Goal: Navigation & Orientation: Find specific page/section

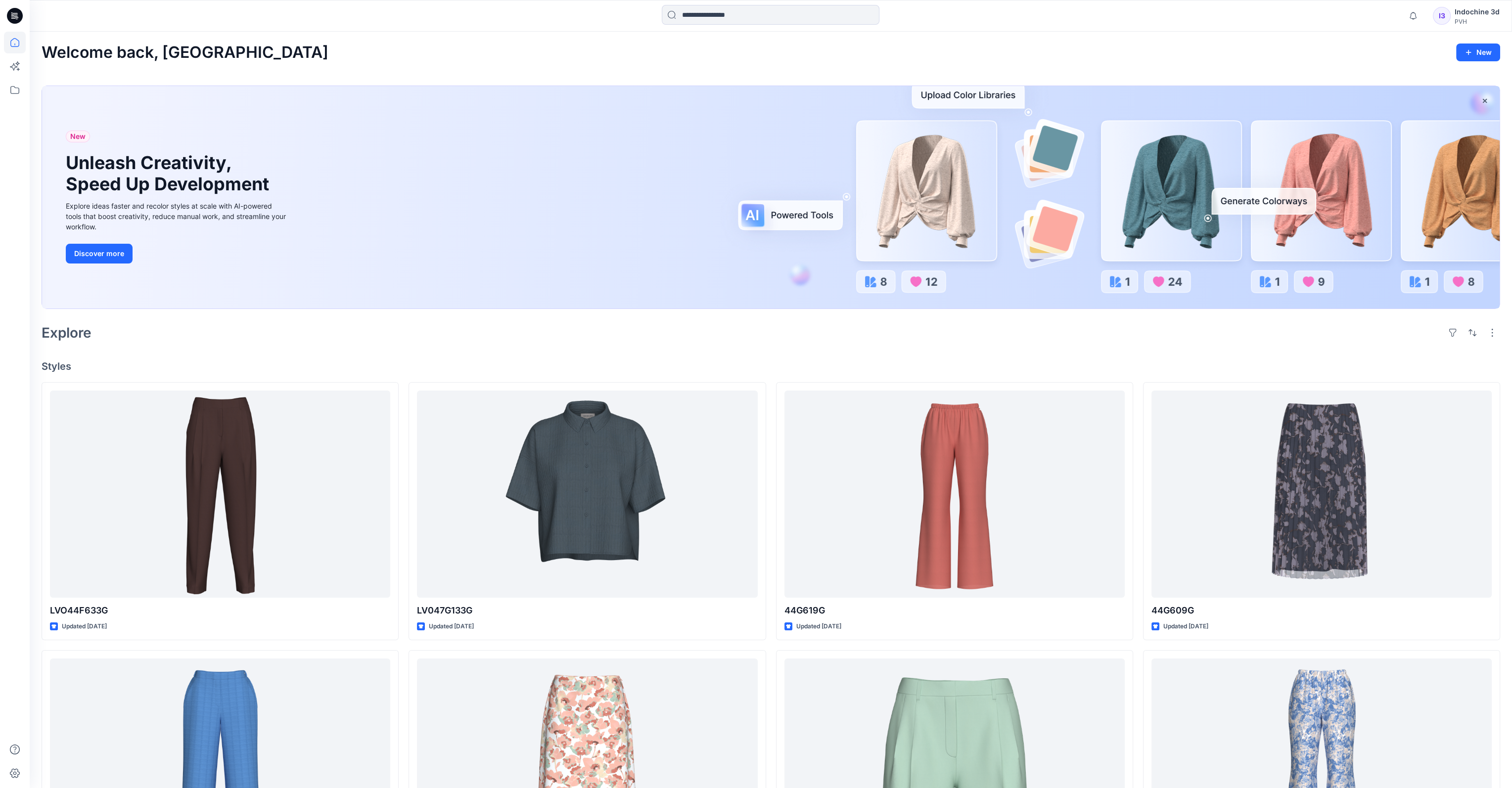
click at [1465, 12] on div "Indochine 3d" at bounding box center [1478, 12] width 45 height 12
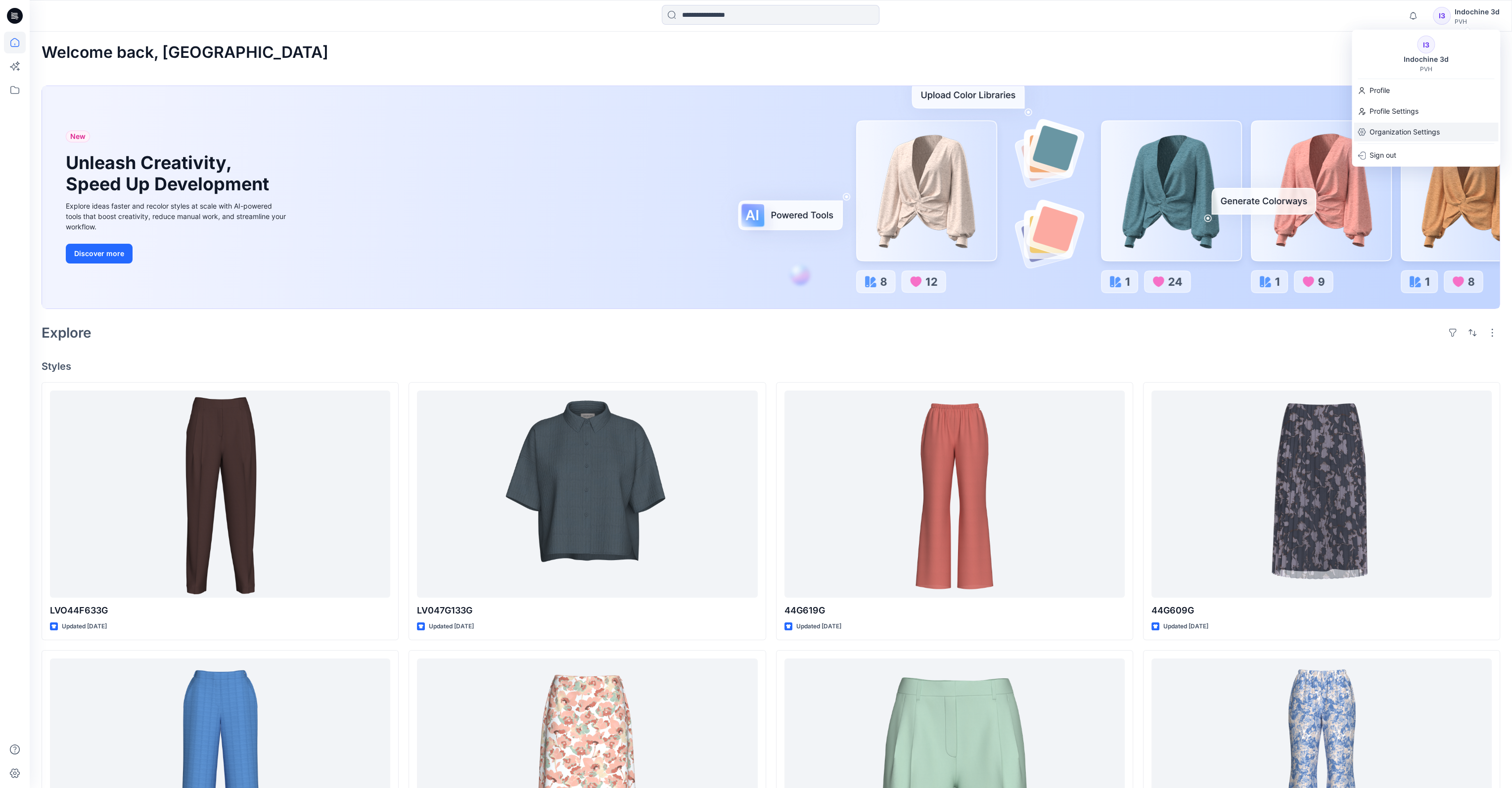
click at [1391, 133] on p "Organization Settings" at bounding box center [1405, 132] width 71 height 19
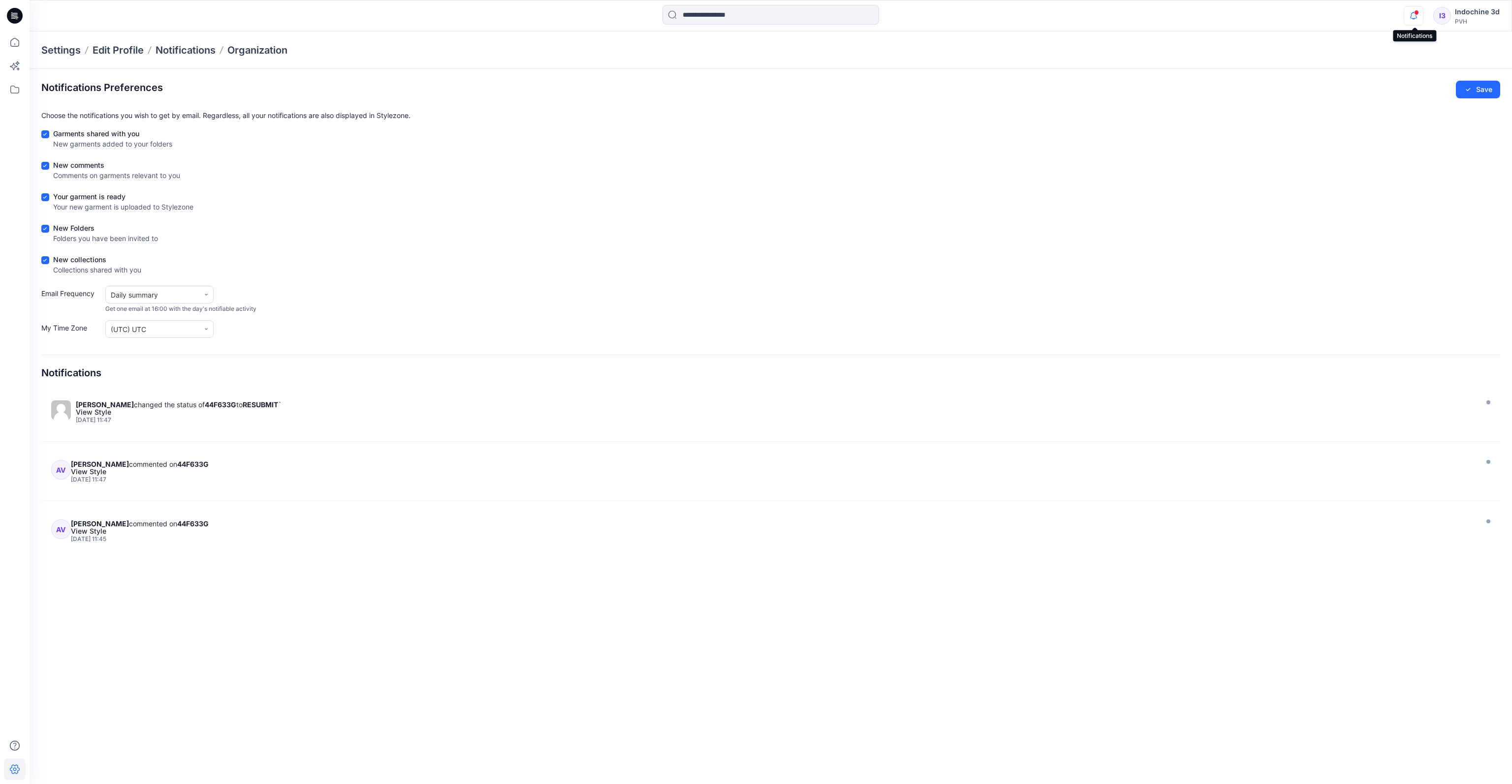
click at [1416, 12] on icon "button" at bounding box center [1414, 16] width 19 height 20
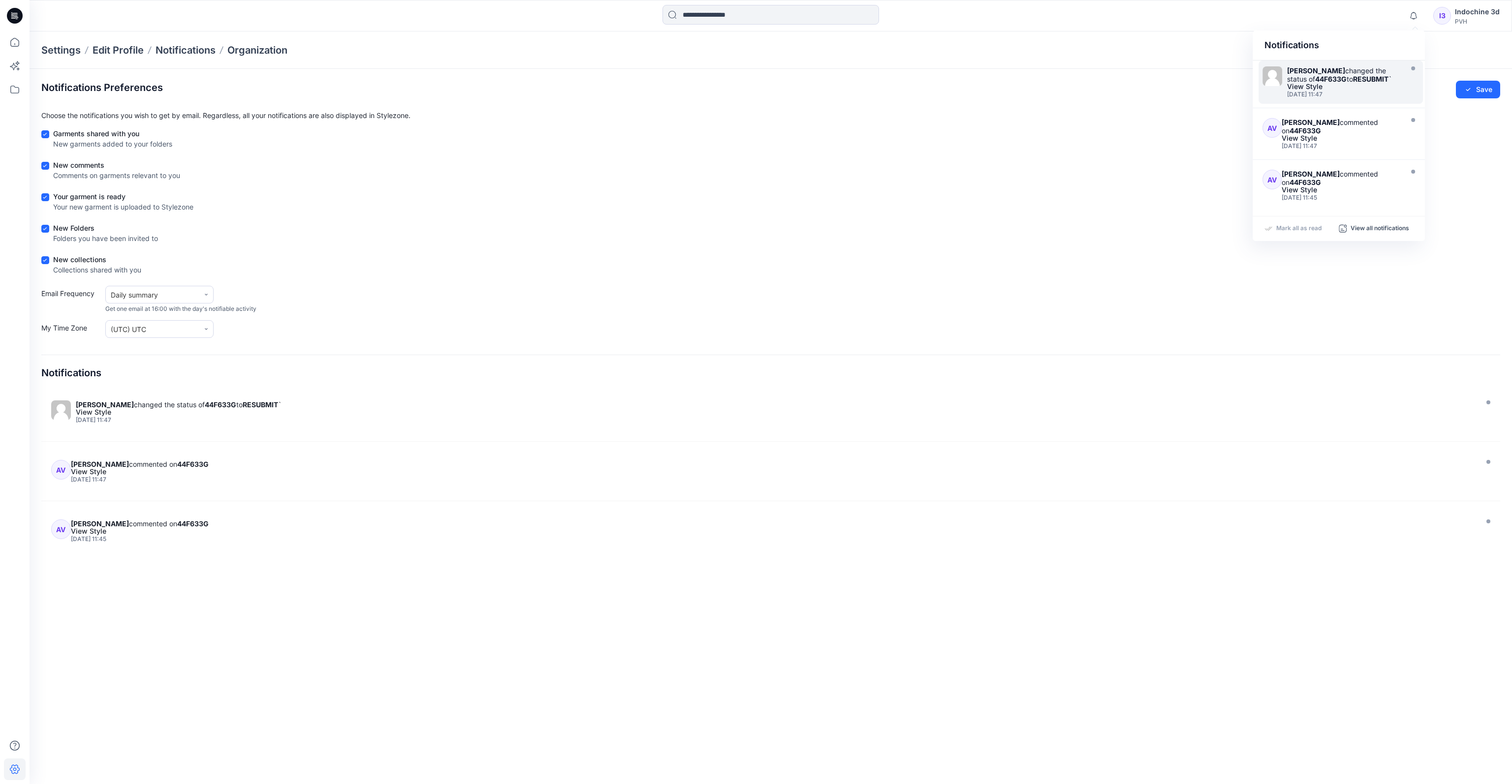
click at [1327, 77] on strong "44F633G" at bounding box center [1331, 78] width 32 height 8
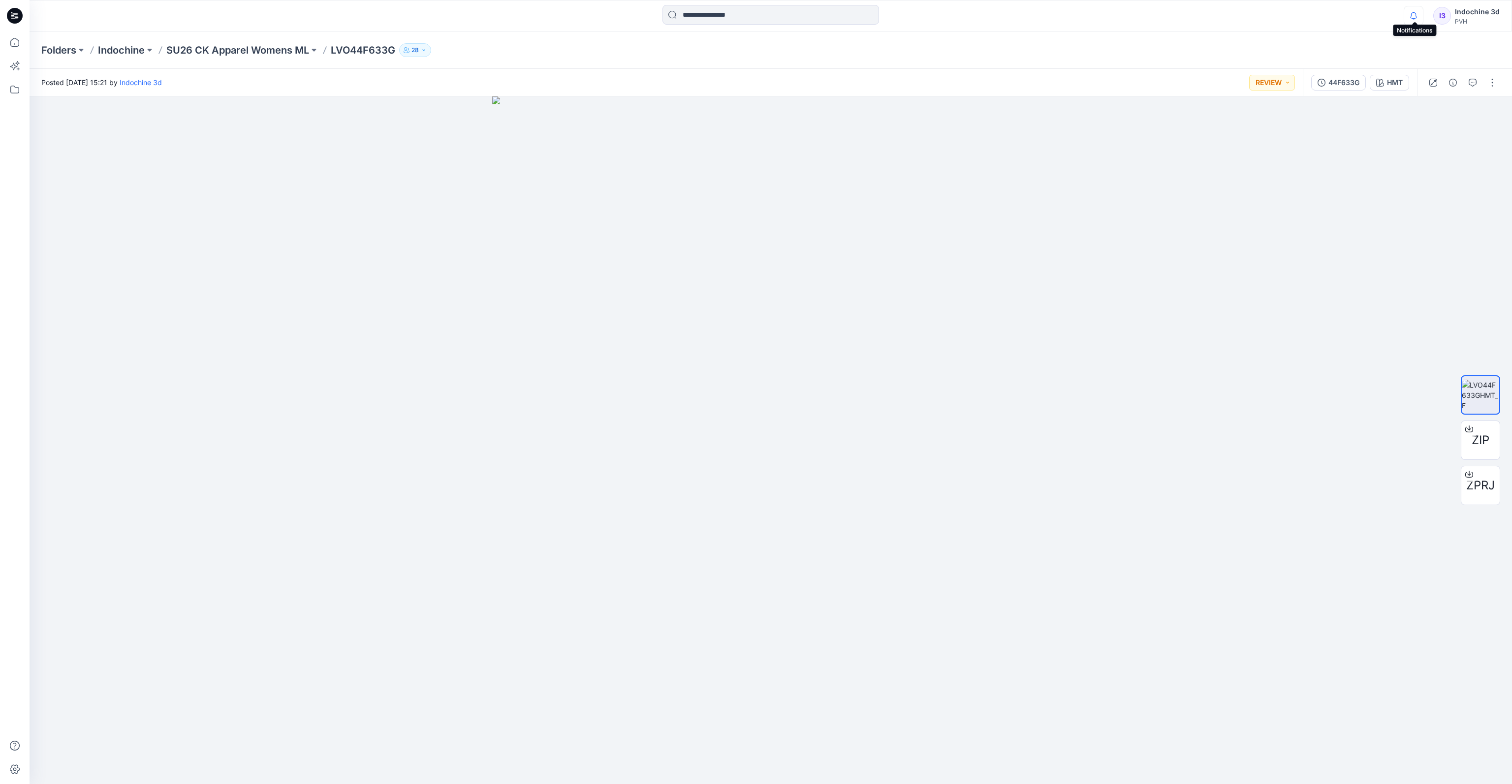
click at [1418, 14] on icon "button" at bounding box center [1414, 16] width 19 height 20
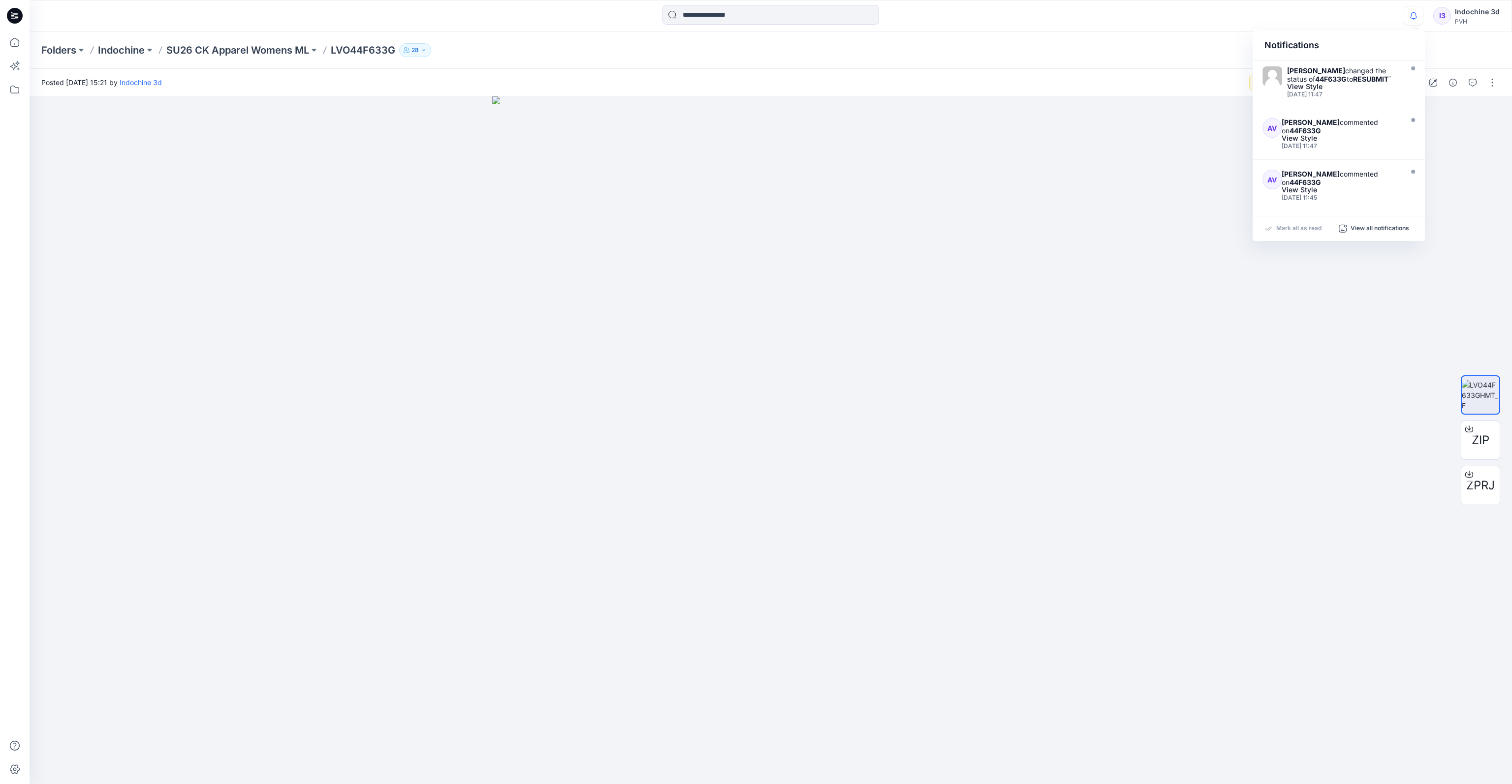
click at [1352, 20] on div "Notifications [PERSON_NAME] changed the status of 44F633G to RESUBMIT ` View St…" at bounding box center [771, 15] width 1482 height 22
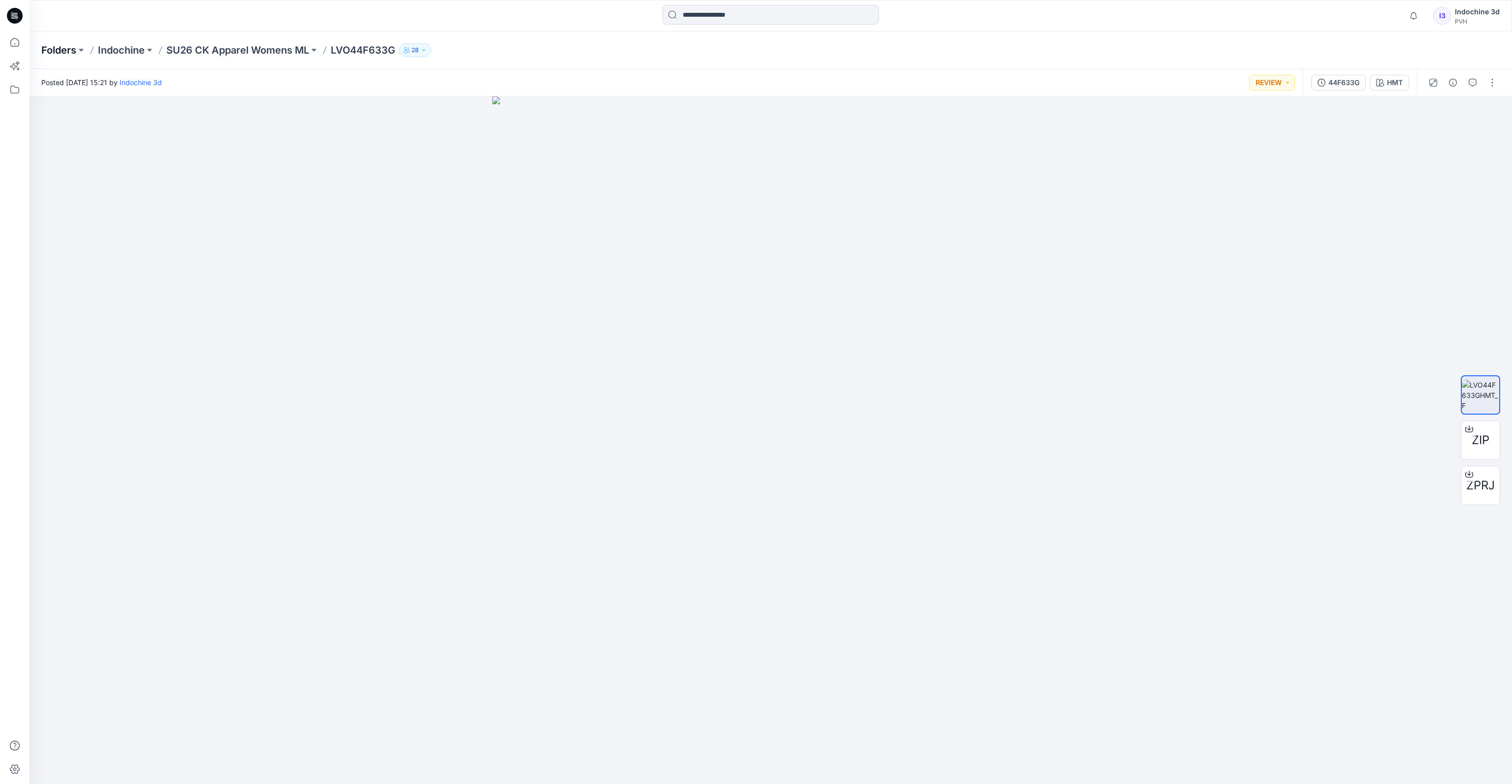
click at [55, 49] on p "Folders" at bounding box center [59, 50] width 35 height 14
